Goal: Task Accomplishment & Management: Use online tool/utility

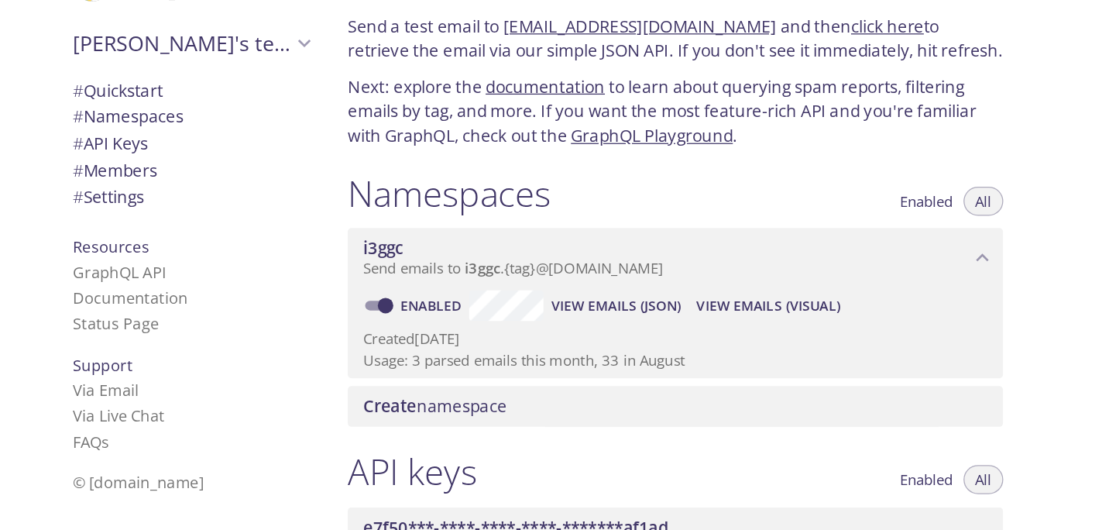
click at [495, 273] on span "Send emails to i3ggc . {tag} @[DOMAIN_NAME]" at bounding box center [534, 272] width 239 height 15
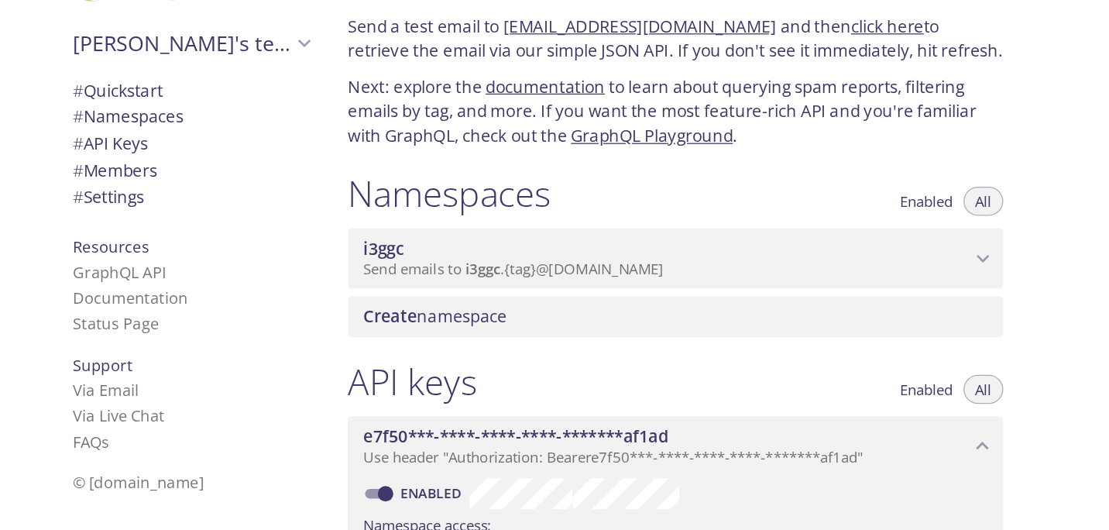
click at [532, 286] on div "i3ggc Send emails to i3ggc . {tag} @[DOMAIN_NAME]" at bounding box center [664, 265] width 523 height 48
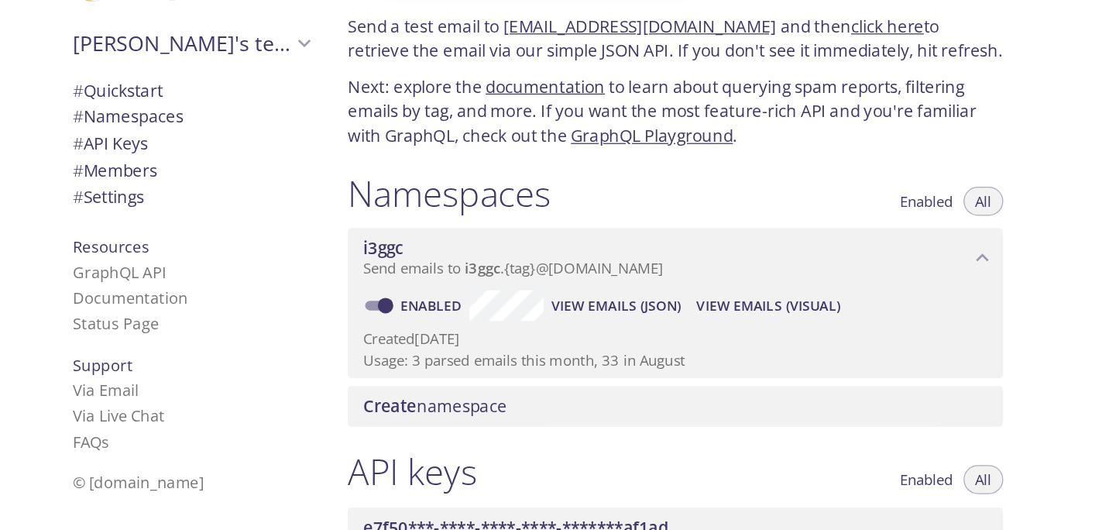
click at [579, 301] on span "View Emails (JSON)" at bounding box center [617, 302] width 104 height 19
click at [735, 299] on span "View Emails (Visual)" at bounding box center [738, 302] width 115 height 19
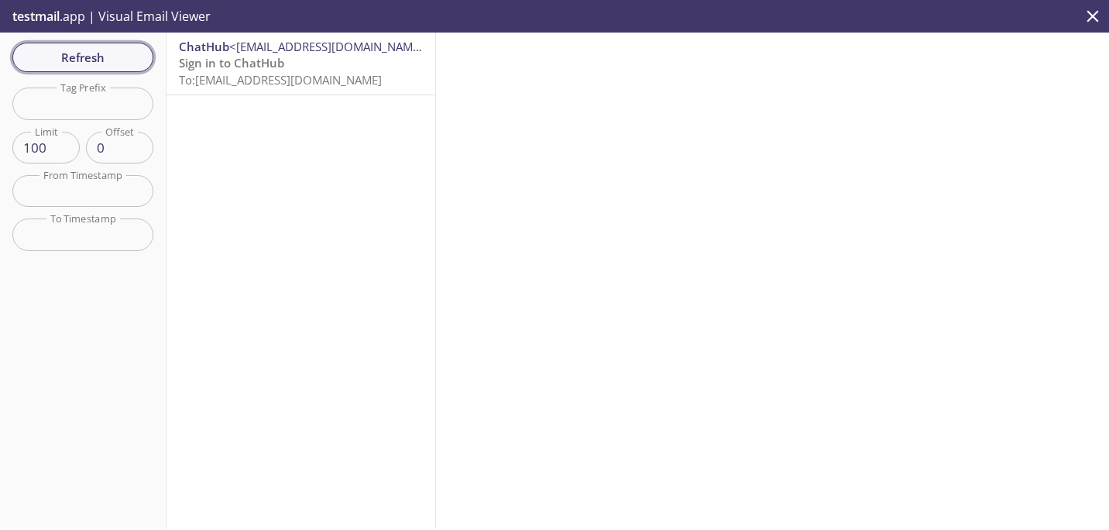
click at [144, 69] on button "Refresh" at bounding box center [82, 57] width 141 height 29
click at [213, 229] on div "ChatHub <noreply@chathub.gg> Sign in to ChatHub To: i3ggc.october@inbox.testmai…" at bounding box center [300, 280] width 269 height 495
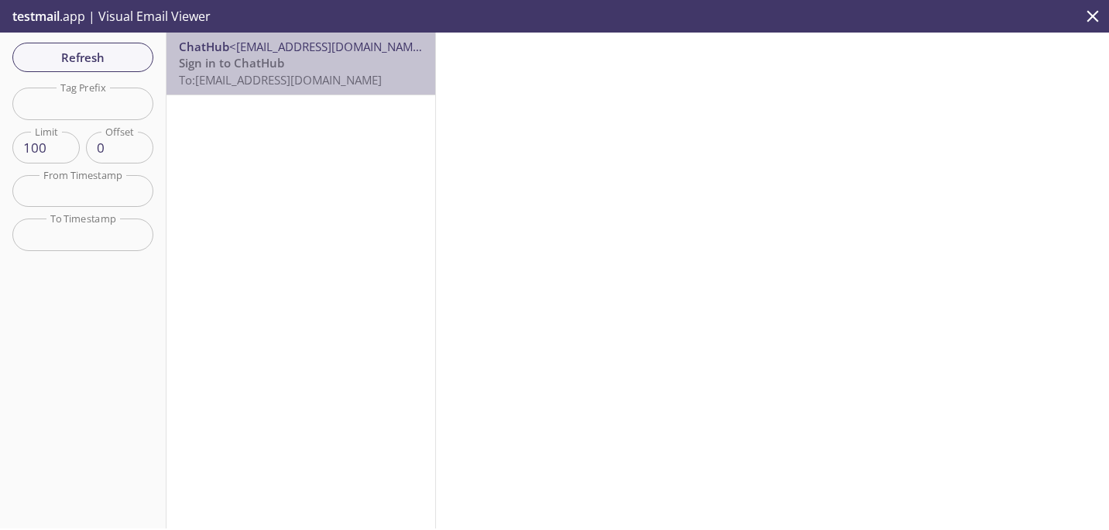
click at [362, 57] on p "Sign in to ChatHub To: i3ggc.october@inbox.testmail.app" at bounding box center [301, 71] width 244 height 33
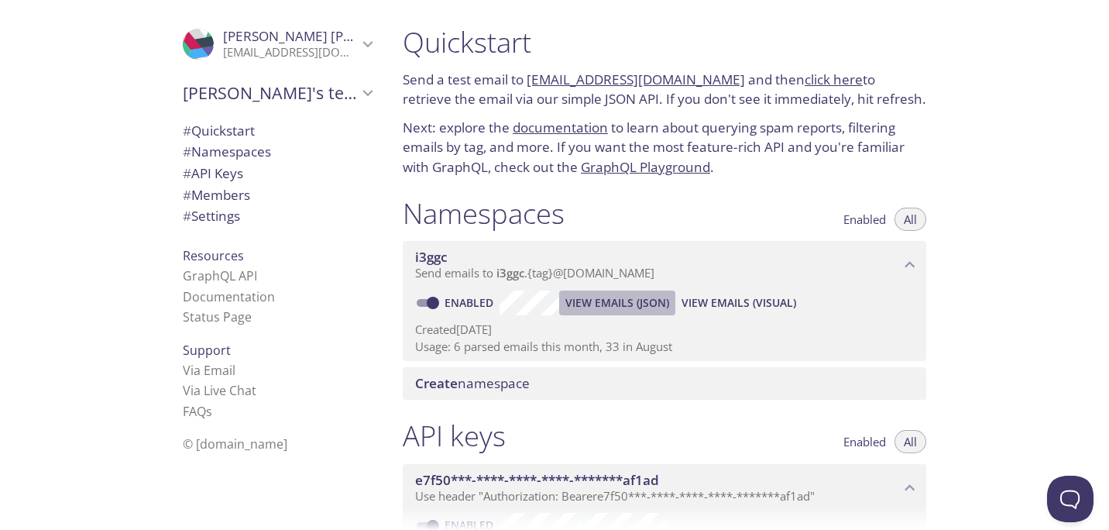
click at [588, 310] on span "View Emails (JSON)" at bounding box center [617, 302] width 104 height 19
